Goal: Complete application form: Complete application form

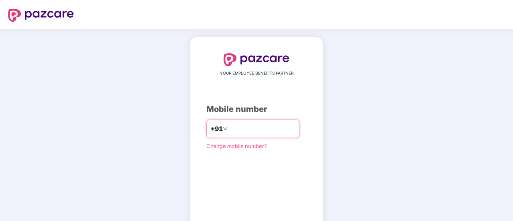
type input "**********"
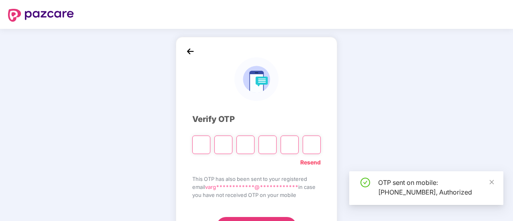
scroll to position [40, 0]
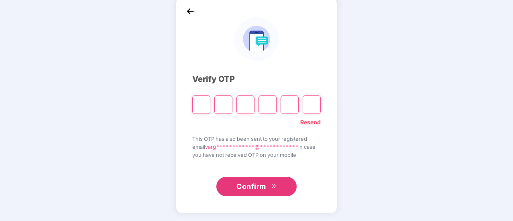
type input "*"
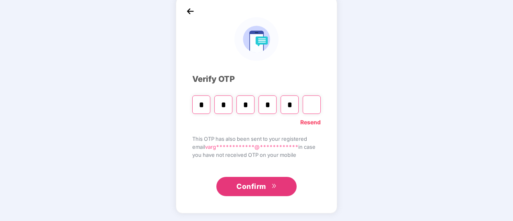
type input "*"
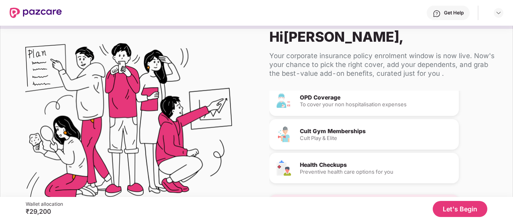
scroll to position [0, 0]
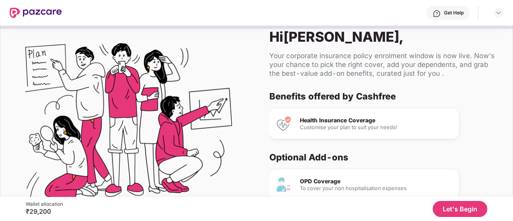
click at [462, 214] on button "Let's Begin" at bounding box center [460, 209] width 55 height 16
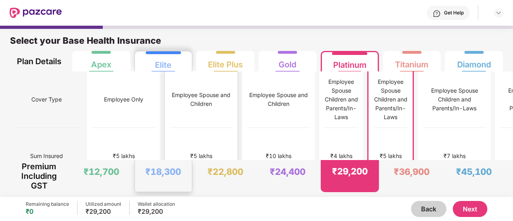
click at [170, 93] on div "Employee Spouse and Children" at bounding box center [201, 100] width 63 height 18
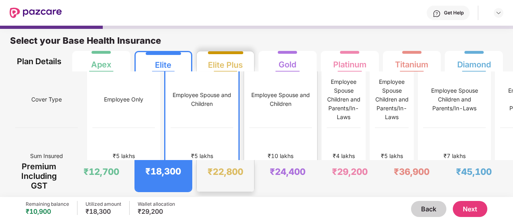
click at [249, 114] on div "Employee Spouse and Children" at bounding box center [280, 99] width 63 height 57
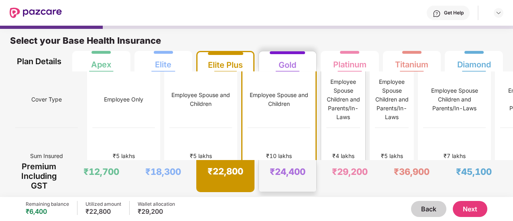
click at [326, 110] on div "Employee Spouse Children and Parents/In-Laws" at bounding box center [343, 99] width 34 height 44
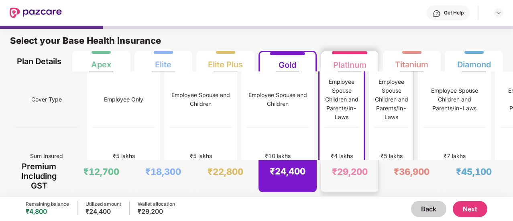
click at [374, 105] on div "Employee Spouse Children and Parents/In-Laws" at bounding box center [391, 99] width 34 height 44
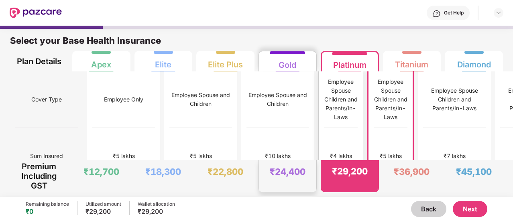
click at [324, 112] on div "Employee Spouse Children and Parents/In-Laws" at bounding box center [341, 99] width 34 height 44
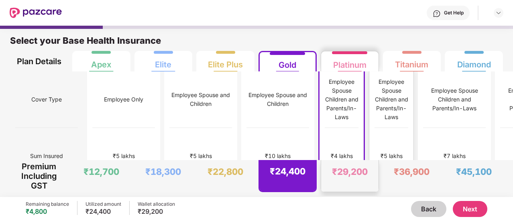
click at [374, 118] on div "Employee Spouse Children and Parents/In-Laws" at bounding box center [391, 99] width 34 height 57
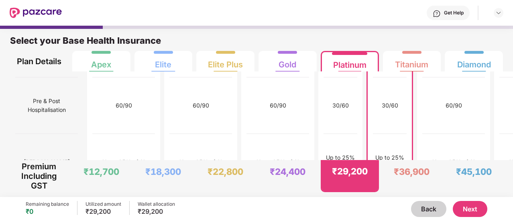
scroll to position [889, 0]
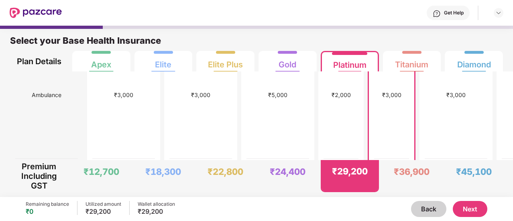
scroll to position [900, 0]
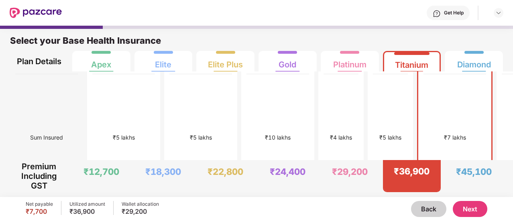
scroll to position [0, 0]
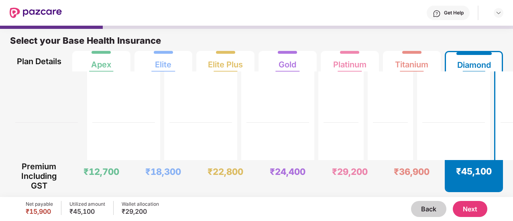
scroll to position [513, 0]
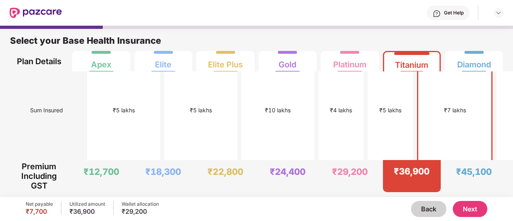
scroll to position [0, 0]
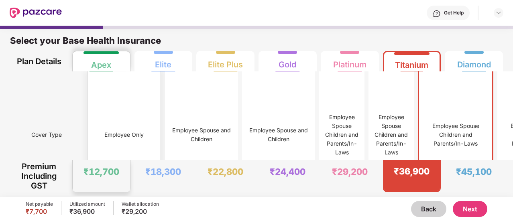
click at [110, 134] on div "Employee Only" at bounding box center [124, 134] width 63 height 127
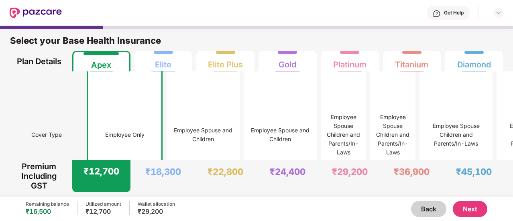
click at [470, 210] on button "Next" at bounding box center [470, 209] width 35 height 16
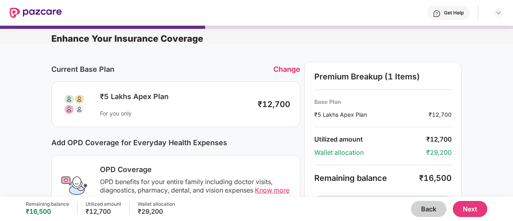
click at [435, 212] on button "Back" at bounding box center [428, 209] width 35 height 16
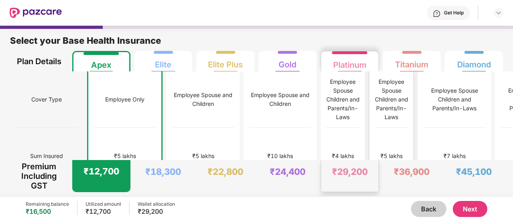
click at [374, 134] on div "₹5 lakhs" at bounding box center [391, 156] width 34 height 57
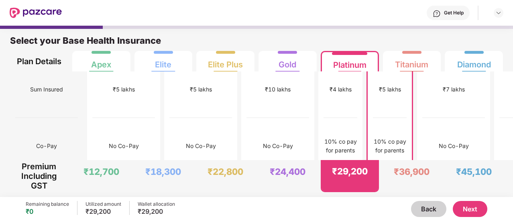
scroll to position [67, 0]
click at [422, 129] on div "No Co-Pay" at bounding box center [453, 145] width 63 height 57
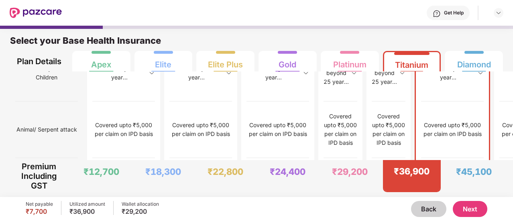
scroll to position [4, 0]
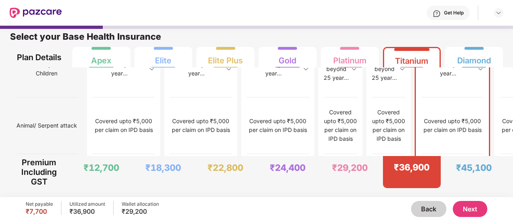
click at [474, 213] on button "Next" at bounding box center [470, 209] width 35 height 16
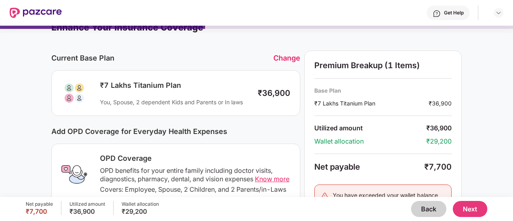
scroll to position [0, 0]
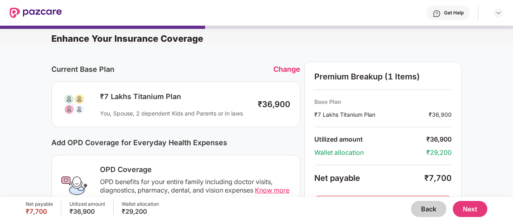
click at [475, 213] on button "Next" at bounding box center [470, 209] width 35 height 16
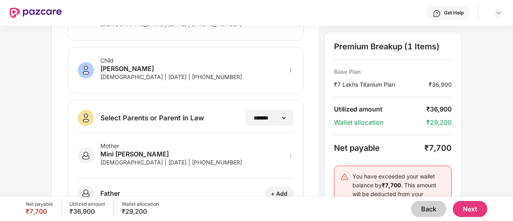
scroll to position [211, 0]
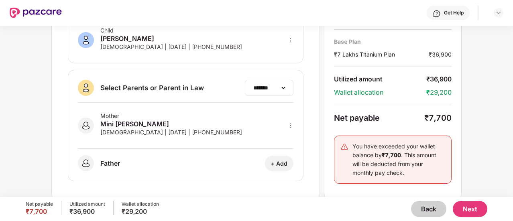
click at [264, 89] on div "**********" at bounding box center [269, 88] width 49 height 16
click at [283, 90] on div "**********" at bounding box center [269, 88] width 49 height 16
click at [280, 89] on select "**********" at bounding box center [269, 88] width 35 height 6
click at [280, 160] on div "+ Add" at bounding box center [279, 164] width 16 height 8
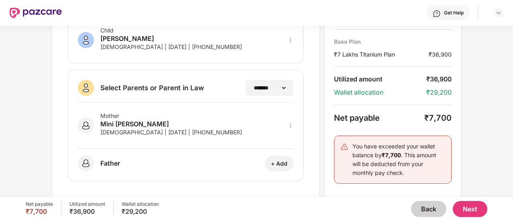
select select "****"
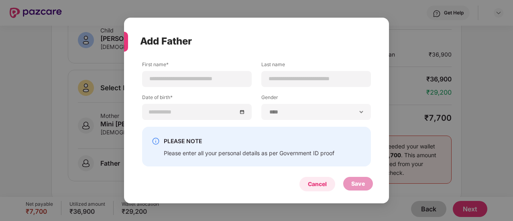
click at [326, 184] on div "Cancel" at bounding box center [317, 184] width 19 height 9
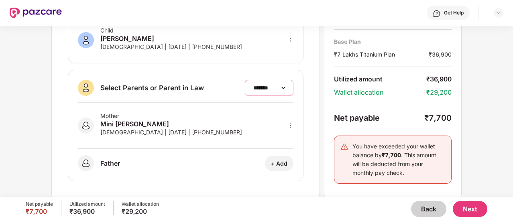
click at [256, 85] on select "**********" at bounding box center [269, 88] width 35 height 6
click at [252, 91] on select "**********" at bounding box center [269, 88] width 35 height 6
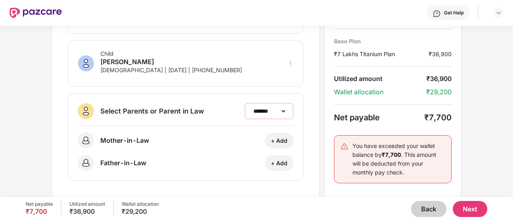
click at [265, 109] on select "**********" at bounding box center [269, 111] width 35 height 6
select select "*******"
click at [252, 108] on select "**********" at bounding box center [269, 111] width 35 height 6
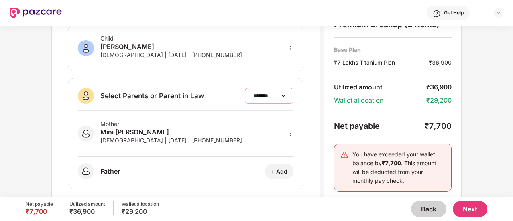
scroll to position [211, 0]
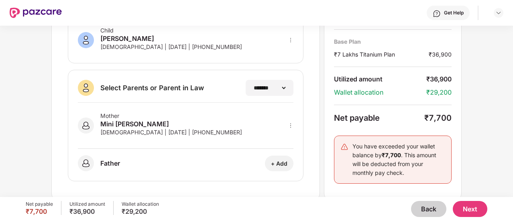
click at [437, 215] on button "Back" at bounding box center [428, 209] width 35 height 16
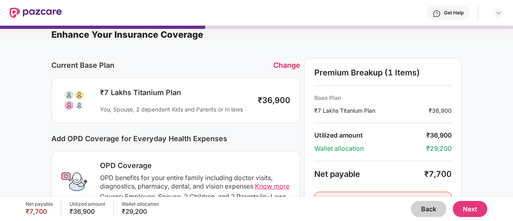
scroll to position [0, 0]
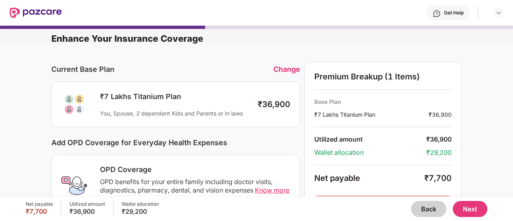
click at [431, 209] on button "Back" at bounding box center [428, 209] width 35 height 16
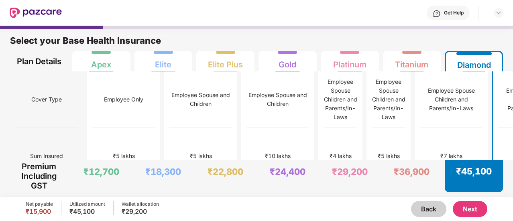
click at [462, 214] on button "Next" at bounding box center [470, 209] width 35 height 16
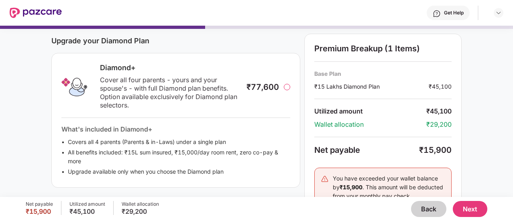
scroll to position [102, 0]
click at [289, 89] on div at bounding box center [287, 87] width 6 height 6
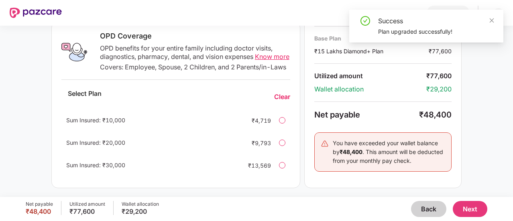
scroll to position [305, 0]
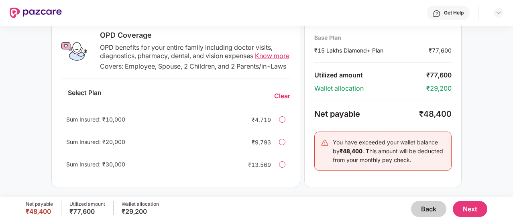
click at [464, 203] on button "Next" at bounding box center [470, 209] width 35 height 16
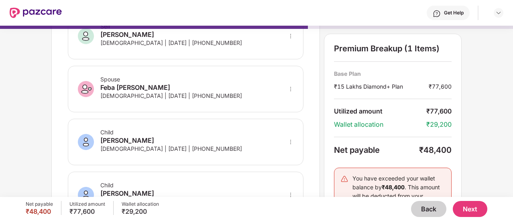
scroll to position [0, 0]
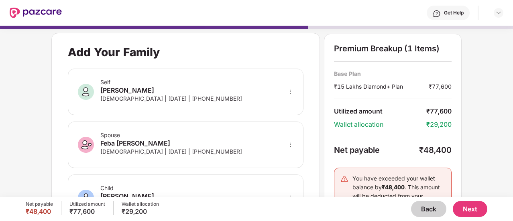
click at [431, 214] on button "Back" at bounding box center [428, 209] width 35 height 16
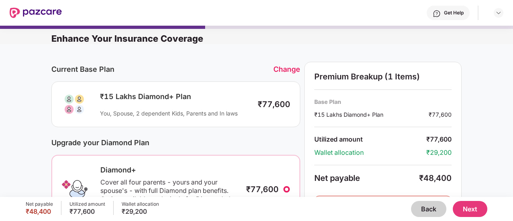
click at [431, 214] on button "Back" at bounding box center [428, 209] width 35 height 16
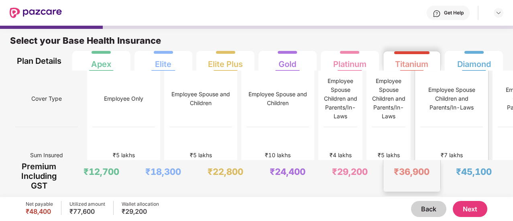
click at [420, 132] on div "₹7 lakhs" at bounding box center [451, 155] width 63 height 57
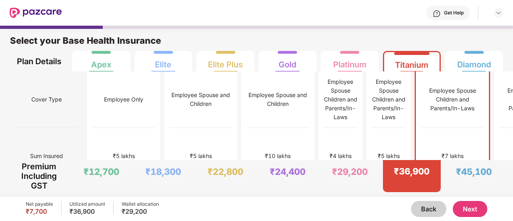
click at [473, 211] on button "Next" at bounding box center [470, 209] width 35 height 16
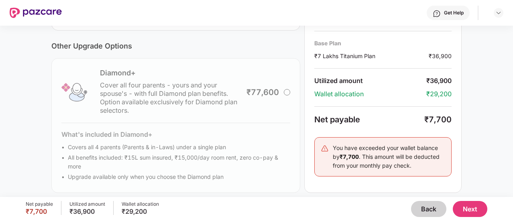
scroll to position [304, 0]
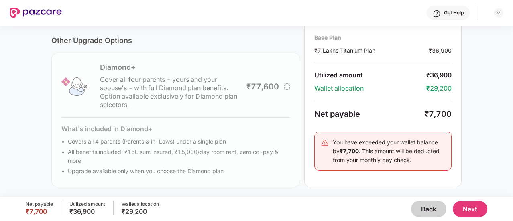
click at [478, 213] on button "Next" at bounding box center [470, 209] width 35 height 16
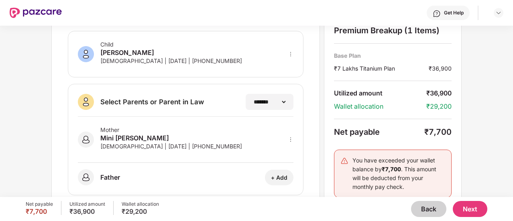
scroll to position [211, 0]
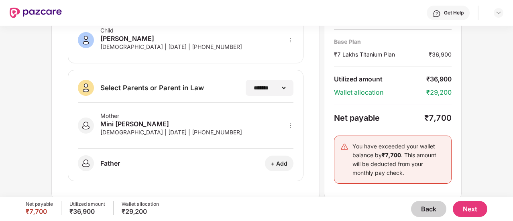
click at [470, 207] on button "Next" at bounding box center [470, 209] width 35 height 16
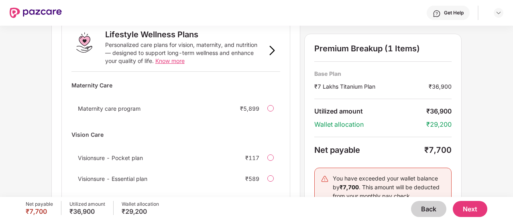
scroll to position [583, 0]
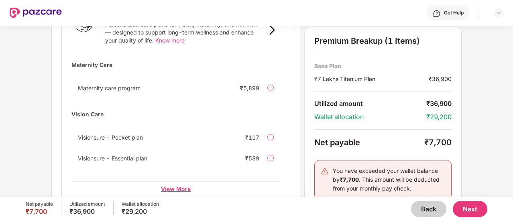
click at [177, 181] on div "View More" at bounding box center [175, 188] width 209 height 14
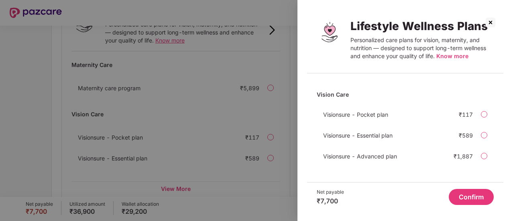
scroll to position [0, 0]
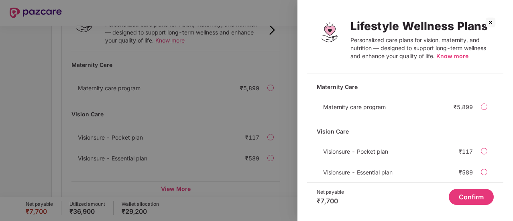
click at [266, 203] on div at bounding box center [256, 110] width 513 height 221
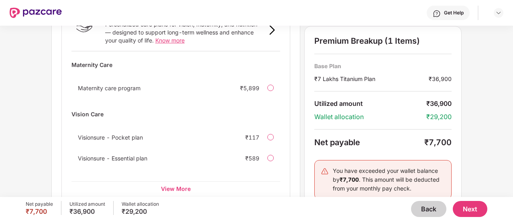
click at [469, 207] on button "Next" at bounding box center [470, 209] width 35 height 16
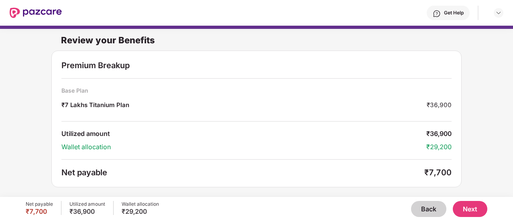
scroll to position [26, 0]
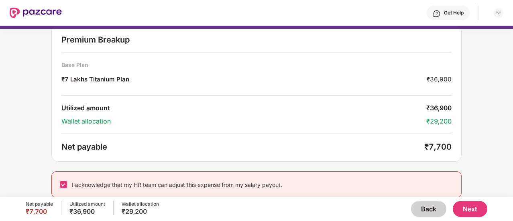
click at [474, 207] on button "Next" at bounding box center [470, 209] width 35 height 16
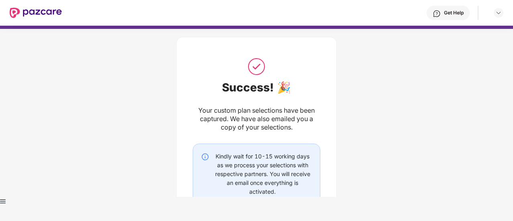
scroll to position [67, 0]
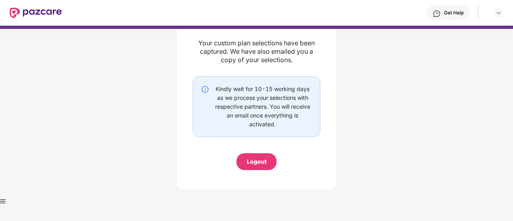
click at [262, 168] on div "Logout" at bounding box center [256, 161] width 40 height 17
